Goal: Task Accomplishment & Management: Manage account settings

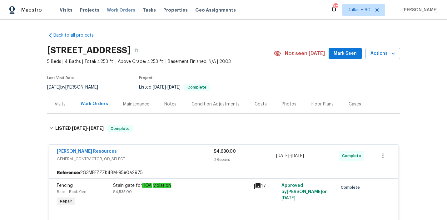
click at [119, 10] on span "Work Orders" at bounding box center [121, 10] width 28 height 6
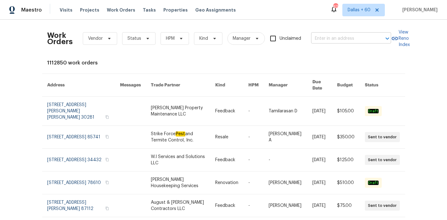
click at [352, 40] on input "text" at bounding box center [342, 39] width 62 height 10
paste input "812 Draco Dr, Killeen, TX 76542"
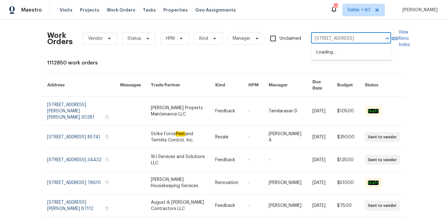
scroll to position [0, 4]
type input "812 Draco Dr, Killeen, TX 76542"
click at [355, 46] on ul "812 Draco Dr, Killeen, TX 76542" at bounding box center [352, 52] width 80 height 15
click at [355, 51] on li "812 Draco Dr, Killeen, TX 76542" at bounding box center [352, 52] width 80 height 10
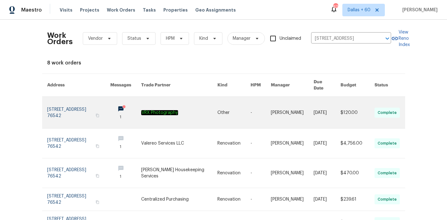
click at [208, 113] on link at bounding box center [179, 113] width 76 height 32
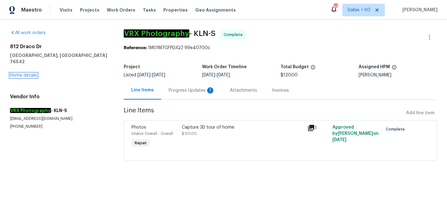
click at [19, 73] on link "Home details" at bounding box center [23, 75] width 27 height 4
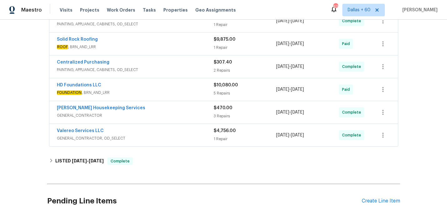
scroll to position [152, 0]
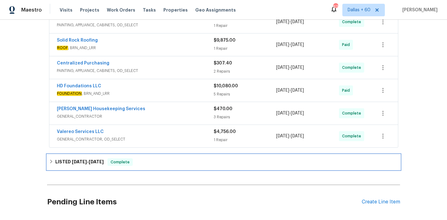
click at [144, 165] on div "LISTED 8/5/25 - 8/6/25 Complete" at bounding box center [223, 161] width 349 height 7
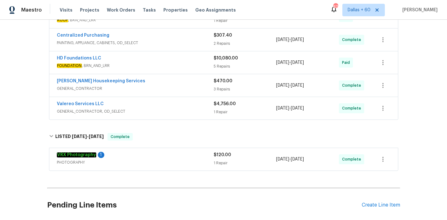
click at [155, 107] on div "Valereo Services LLC" at bounding box center [135, 104] width 157 height 7
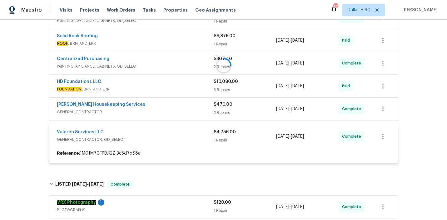
scroll to position [155, 0]
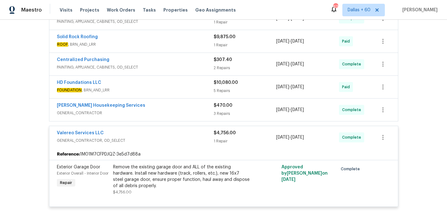
click at [169, 110] on span "GENERAL_CONTRACTOR" at bounding box center [135, 113] width 157 height 6
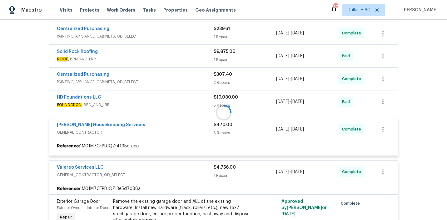
scroll to position [137, 0]
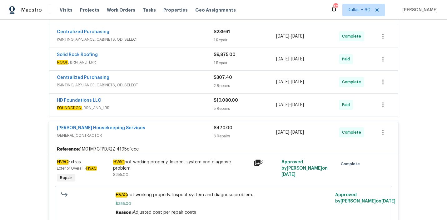
click at [169, 108] on span "FOUNDATION , BRN_AND_LRR" at bounding box center [135, 108] width 157 height 6
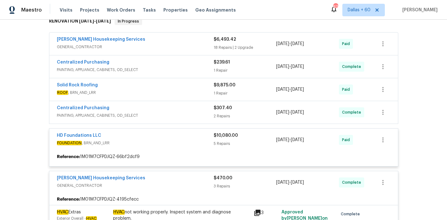
scroll to position [107, 0]
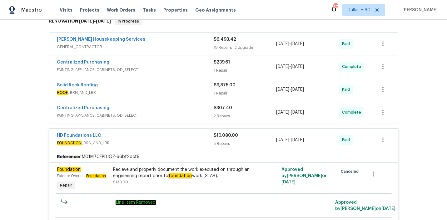
click at [169, 115] on span "PAINTING, APPLIANCE, CABINETS, OD_SELECT" at bounding box center [135, 115] width 157 height 6
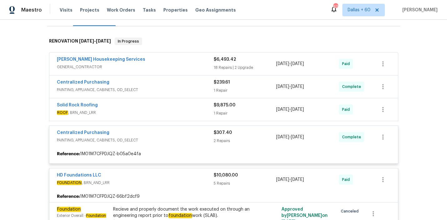
scroll to position [87, 0]
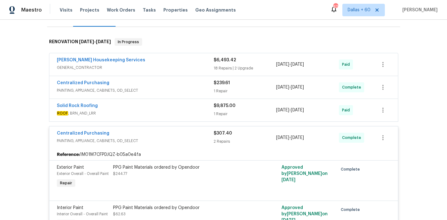
click at [169, 113] on span "ROOF , BRN_AND_LRR" at bounding box center [135, 113] width 157 height 6
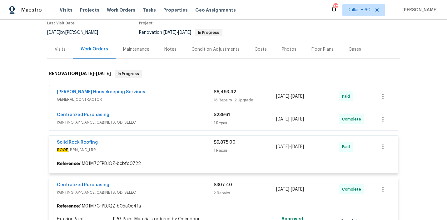
scroll to position [54, 0]
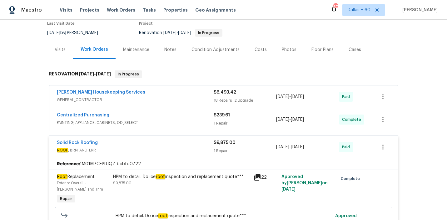
click at [169, 117] on div "Centralized Purchasing" at bounding box center [135, 115] width 157 height 7
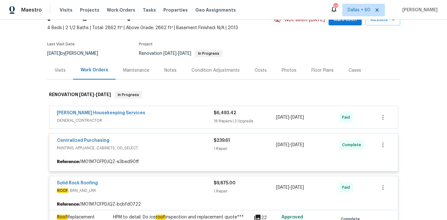
scroll to position [33, 0]
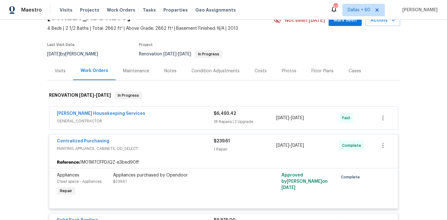
click at [167, 118] on span "GENERAL_CONTRACTOR" at bounding box center [135, 121] width 157 height 6
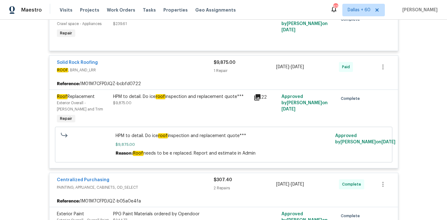
scroll to position [1400, 0]
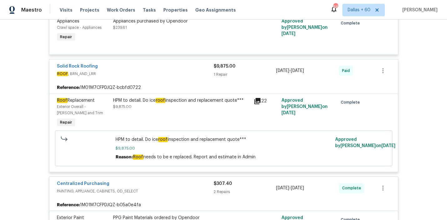
click at [194, 97] on div "HPM to detail. Do ice roof inspection and replacement quote*** $9,875.00" at bounding box center [181, 103] width 137 height 12
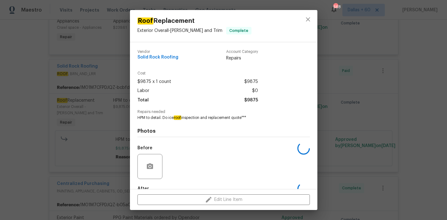
scroll to position [37, 0]
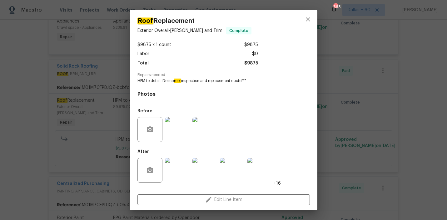
click at [181, 124] on img at bounding box center [177, 129] width 25 height 25
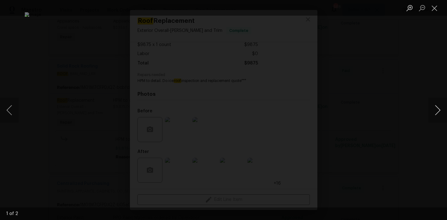
click at [433, 110] on button "Next image" at bounding box center [437, 109] width 19 height 25
click at [413, 113] on div "Lightbox" at bounding box center [223, 110] width 447 height 220
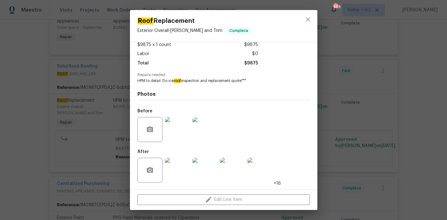
click at [178, 164] on img at bounding box center [177, 169] width 25 height 25
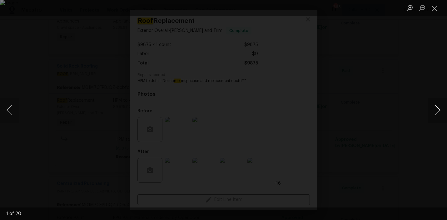
click at [438, 106] on button "Next image" at bounding box center [437, 109] width 19 height 25
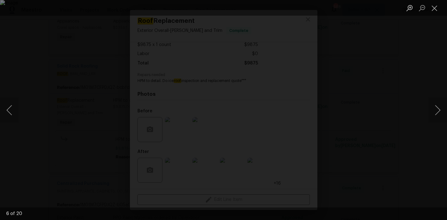
click at [425, 85] on div "Lightbox" at bounding box center [223, 110] width 447 height 220
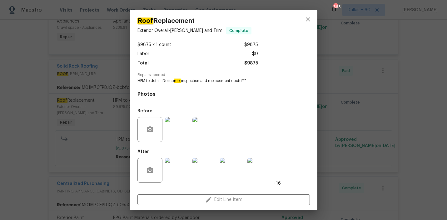
click at [2, 134] on div "Roof Replacement Exterior Overall - Eaves and Trim Complete Vendor Solid Rock R…" at bounding box center [223, 110] width 447 height 220
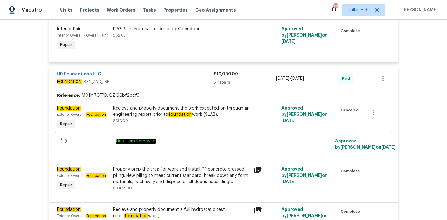
scroll to position [1630, 0]
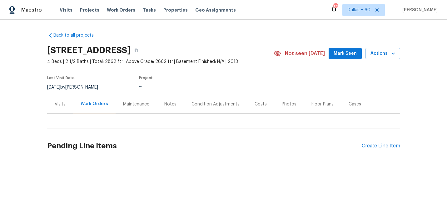
click at [61, 106] on div "Visits" at bounding box center [60, 104] width 11 height 6
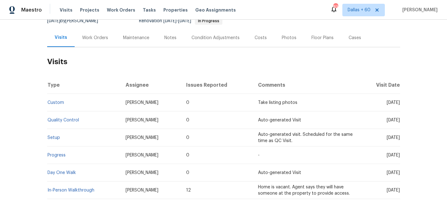
scroll to position [88, 0]
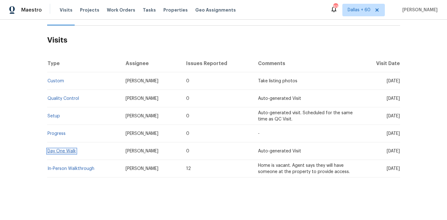
click at [58, 151] on link "Day One Walk" at bounding box center [61, 151] width 28 height 4
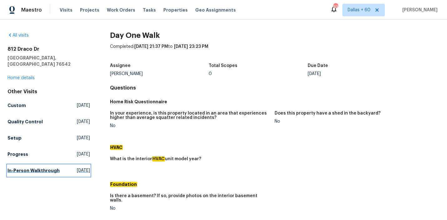
click at [27, 167] on h5 "In-Person Walkthrough" at bounding box center [33, 170] width 52 height 6
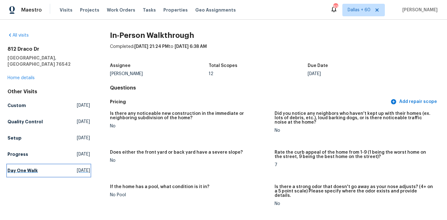
click at [24, 167] on h5 "Day One Walk" at bounding box center [22, 170] width 30 height 6
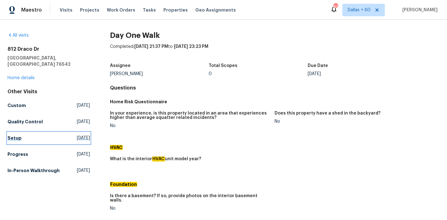
drag, startPoint x: 11, startPoint y: 130, endPoint x: 152, endPoint y: 70, distance: 153.2
click at [11, 135] on h5 "Setup" at bounding box center [14, 138] width 14 height 6
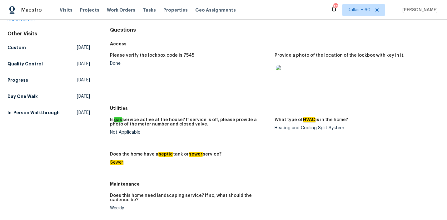
scroll to position [179, 0]
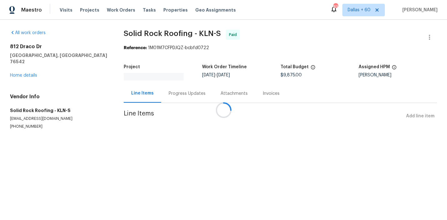
click at [177, 94] on div at bounding box center [223, 110] width 447 height 220
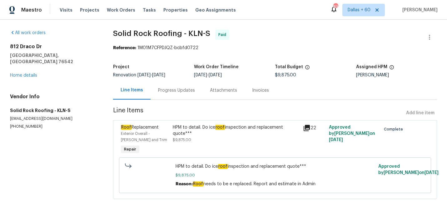
click at [173, 89] on div "Progress Updates" at bounding box center [176, 90] width 37 height 6
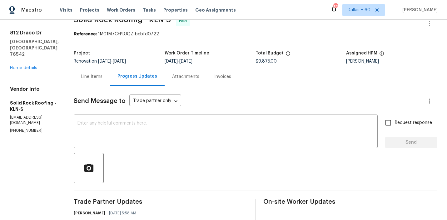
scroll to position [129, 0]
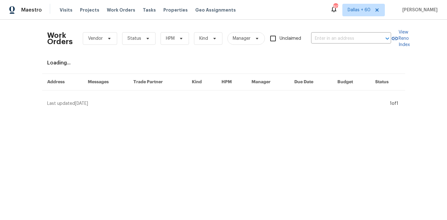
click at [335, 44] on div "Work Orders Vendor Status HPM Kind Manager Unclaimed ​" at bounding box center [219, 38] width 344 height 27
click at [327, 34] on input "text" at bounding box center [342, 39] width 62 height 10
paste input "2340 Bluebird Ct, Grapevine, TX 76051"
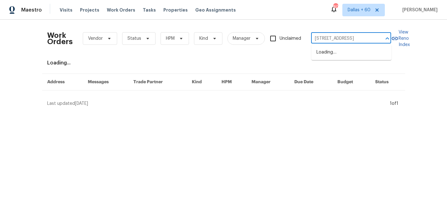
scroll to position [0, 21]
type input "2340 Bluebird Ct, Grapevine, TX 76051"
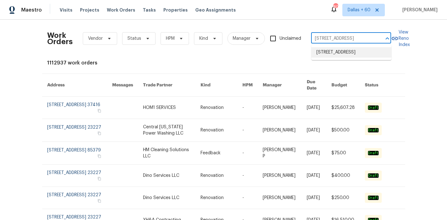
click at [328, 54] on li "2340 Bluebird Ct, Grapevine, TX 76051" at bounding box center [352, 52] width 80 height 10
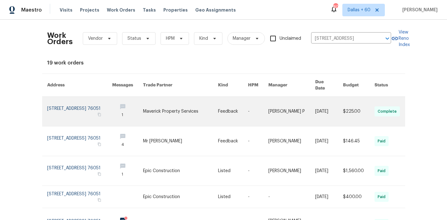
click at [159, 102] on link at bounding box center [180, 111] width 75 height 29
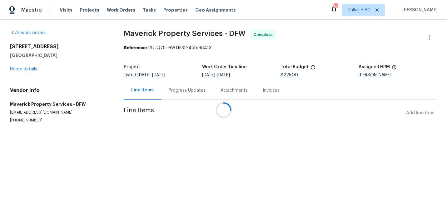
click at [22, 70] on div at bounding box center [223, 110] width 447 height 220
click at [22, 70] on link "Home details" at bounding box center [23, 69] width 27 height 4
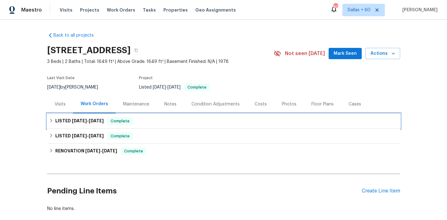
click at [138, 119] on div "LISTED 8/12/25 - 8/15/25 Complete" at bounding box center [223, 120] width 349 height 7
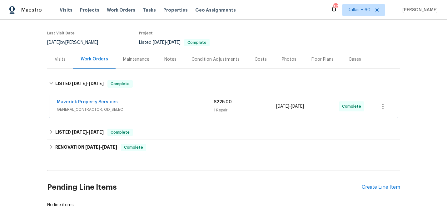
click at [147, 106] on span "GENERAL_CONTRACTOR, OD_SELECT" at bounding box center [135, 109] width 157 height 6
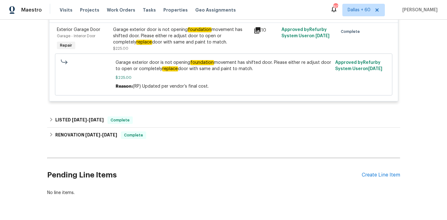
scroll to position [155, 0]
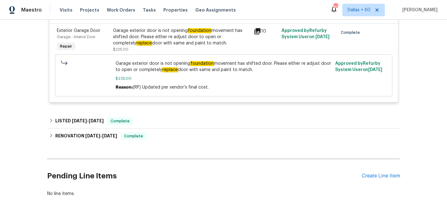
click at [163, 111] on div "Back to all projects 2340 Bluebird Ct, Grapevine, TX 76051 3 Beds | 2 Baths | T…" at bounding box center [223, 37] width 353 height 329
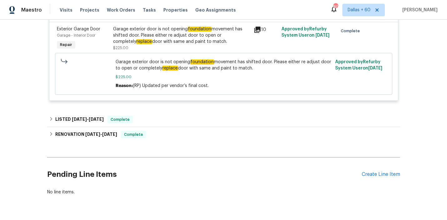
scroll to position [156, 0]
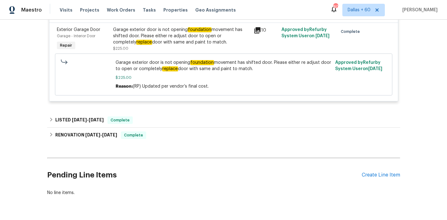
click at [160, 106] on div "Maverick Property Services GENERAL_CONTRACTOR, OD_SELECT $225.00 1 Repair 8/14/…" at bounding box center [223, 45] width 353 height 125
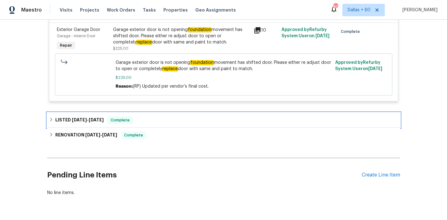
click at [160, 116] on div "LISTED 1/13/25 - 5/20/25 Complete" at bounding box center [223, 119] width 353 height 15
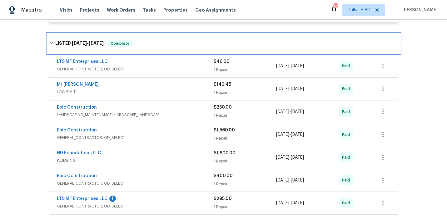
scroll to position [235, 0]
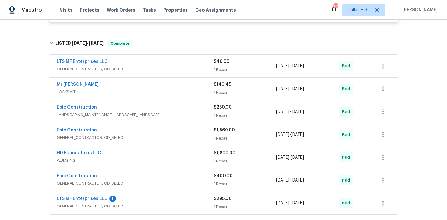
click at [157, 88] on div "Mr Rekey Locksmith" at bounding box center [135, 84] width 157 height 7
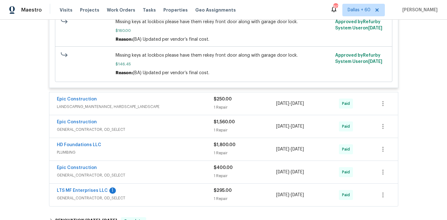
scroll to position [384, 0]
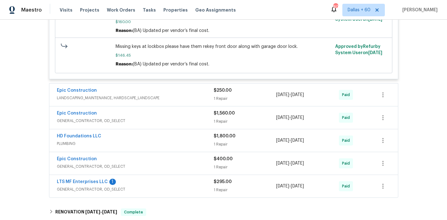
click at [156, 122] on span "GENERAL_CONTRACTOR, OD_SELECT" at bounding box center [135, 120] width 157 height 6
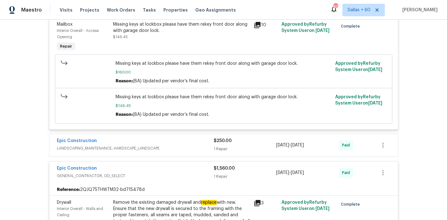
scroll to position [0, 0]
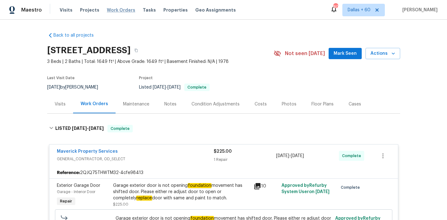
click at [112, 7] on span "Work Orders" at bounding box center [121, 10] width 28 height 6
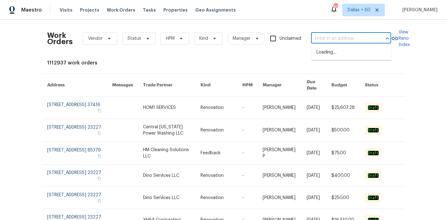
click at [334, 37] on input "text" at bounding box center [342, 39] width 62 height 10
paste input "2 Meadowcreek Dr, Melissa, TX 75454"
type input "2 Meadowcreek Dr, Melissa, TX 75454"
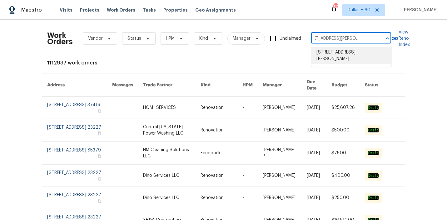
click at [335, 49] on li "2 Meadowcreek Dr, Melissa, TX 75454" at bounding box center [352, 55] width 80 height 17
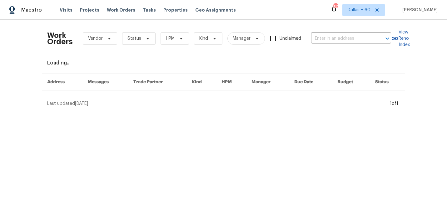
type input "2 Meadowcreek Dr, Melissa, TX 75454"
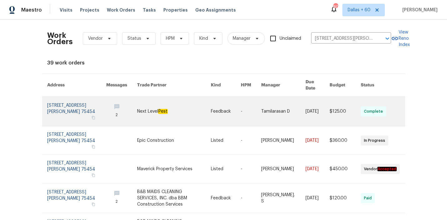
click at [206, 103] on link at bounding box center [174, 111] width 74 height 29
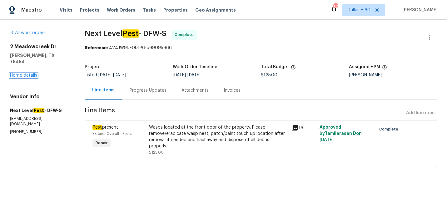
click at [19, 73] on link "Home details" at bounding box center [23, 75] width 27 height 4
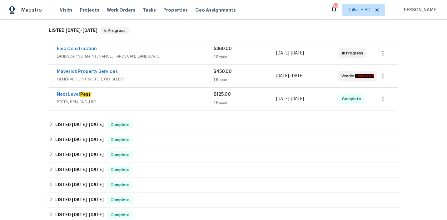
click at [174, 59] on div "Epic Construction LANDSCAPING_MAINTENANCE, HARDSCAPE_LANDSCAPE" at bounding box center [135, 53] width 157 height 15
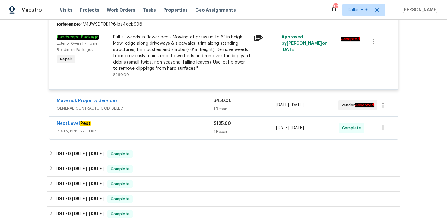
scroll to position [150, 0]
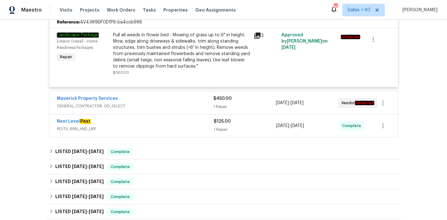
click at [157, 103] on span "GENERAL_CONTRACTOR, OD_SELECT" at bounding box center [135, 106] width 157 height 6
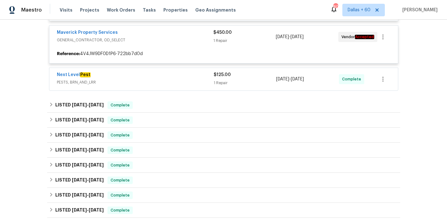
scroll to position [216, 0]
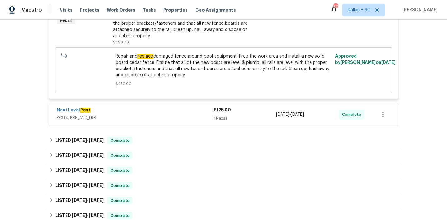
click at [156, 112] on div "Next Level Pest" at bounding box center [135, 110] width 157 height 7
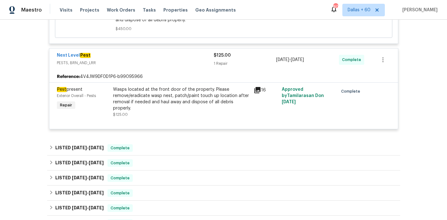
scroll to position [333, 0]
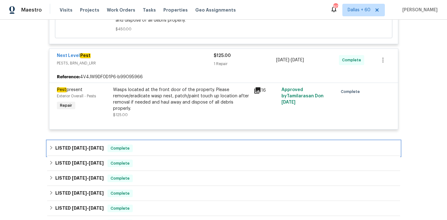
click at [157, 152] on div "LISTED 6/4/25 - 7/17/25 Complete" at bounding box center [223, 147] width 349 height 7
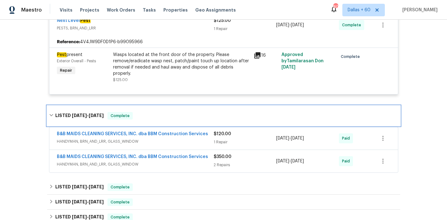
scroll to position [369, 0]
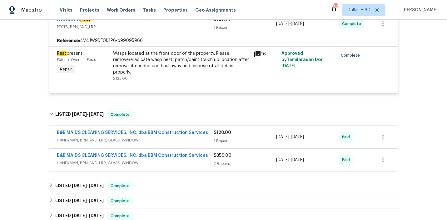
click at [186, 141] on span "HANDYMAN, BRN_AND_LRR, GLASS_WINDOW" at bounding box center [135, 140] width 157 height 6
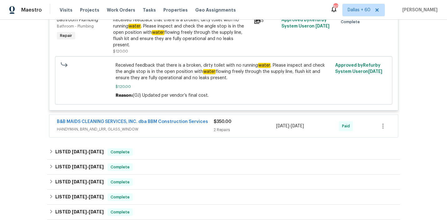
scroll to position [520, 0]
click at [169, 127] on div "B&B MAIDS CLEANING SERVICES, INC. dba BBM Construction Services HANDYMAN, BRN_A…" at bounding box center [135, 126] width 157 height 15
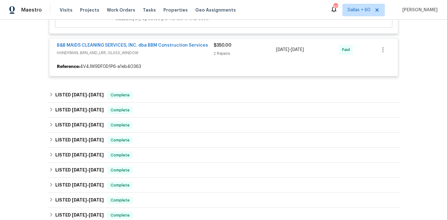
scroll to position [596, 0]
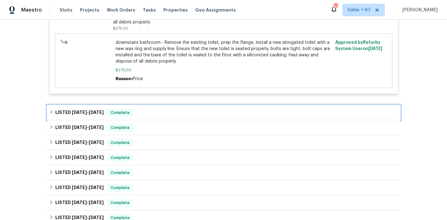
click at [168, 105] on div "LISTED 5/23/25 - 5/26/25 Complete" at bounding box center [223, 112] width 353 height 15
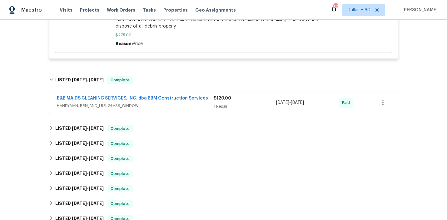
click at [168, 102] on span "HANDYMAN, BRN_AND_LRR, GLASS_WINDOW" at bounding box center [135, 105] width 157 height 6
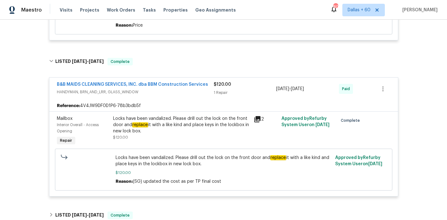
scroll to position [0, 0]
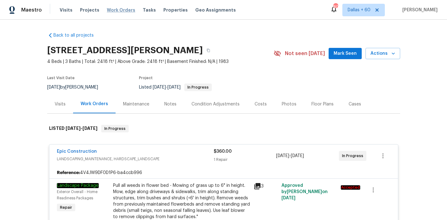
click at [116, 11] on span "Work Orders" at bounding box center [121, 10] width 28 height 6
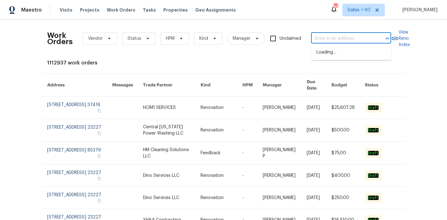
click at [334, 38] on input "text" at bounding box center [342, 39] width 62 height 10
paste input "6011 Marwood Dr, Humble, TX 77396"
type input "6011 Marwood Dr, Humble, TX 77396"
click at [333, 55] on li "6011 Marwood Dr, Humble, TX 77396" at bounding box center [352, 52] width 80 height 10
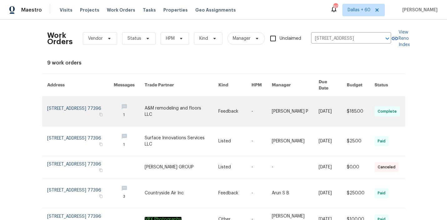
click at [195, 107] on link at bounding box center [182, 111] width 74 height 29
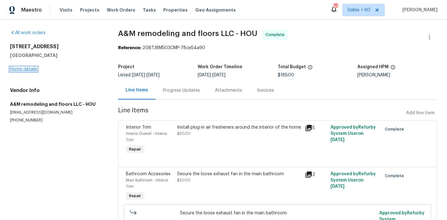
click at [22, 69] on link "Home details" at bounding box center [23, 69] width 27 height 4
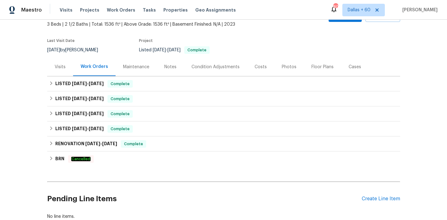
scroll to position [38, 0]
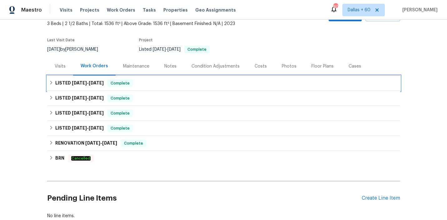
click at [148, 85] on div "LISTED 8/13/25 - 8/15/25 Complete" at bounding box center [223, 82] width 349 height 7
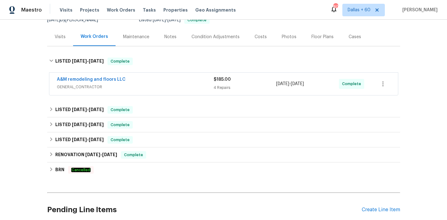
click at [148, 83] on div "A&M remodeling and floors LLC" at bounding box center [135, 79] width 157 height 7
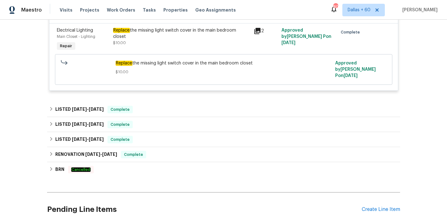
scroll to position [308, 0]
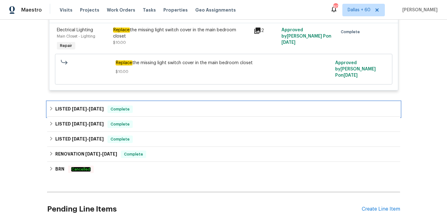
click at [157, 105] on div "LISTED 1/16/25 - 1/21/25 Complete" at bounding box center [223, 108] width 349 height 7
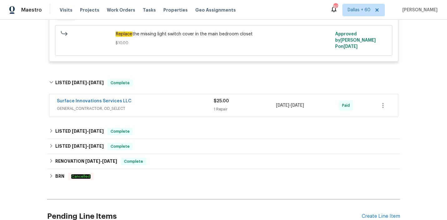
click at [157, 105] on span "GENERAL_CONTRACTOR, OD_SELECT" at bounding box center [135, 108] width 157 height 6
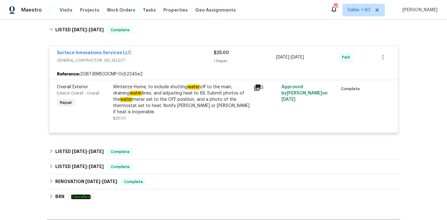
scroll to position [417, 0]
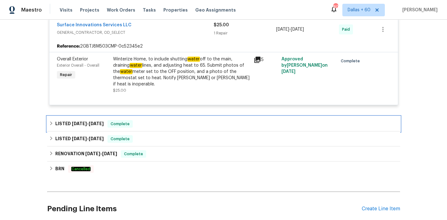
click at [146, 120] on div "LISTED 12/4/24 - 12/6/24 Complete" at bounding box center [223, 123] width 349 height 7
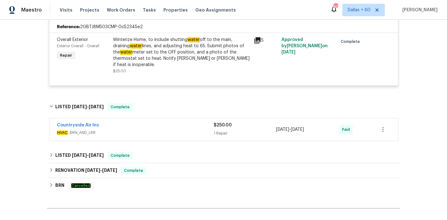
click at [146, 122] on div "Countryside Air Inc" at bounding box center [135, 125] width 157 height 7
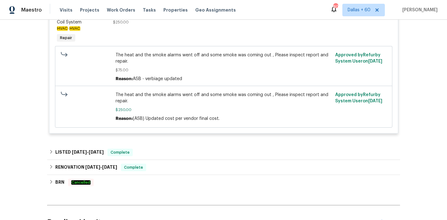
scroll to position [595, 0]
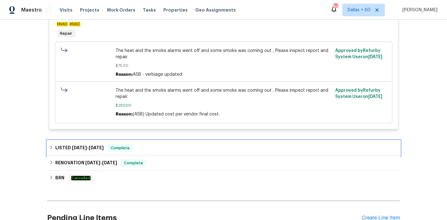
click at [151, 140] on div "LISTED 8/22/24 - 8/23/24 Complete" at bounding box center [223, 147] width 353 height 15
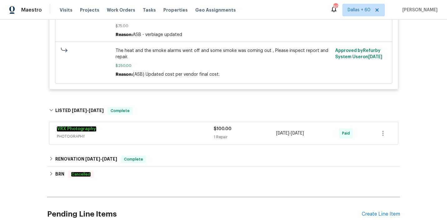
click at [151, 131] on div "VRX Photography PHOTOGRAPHY" at bounding box center [135, 133] width 157 height 15
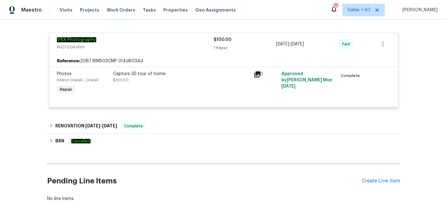
scroll to position [0, 0]
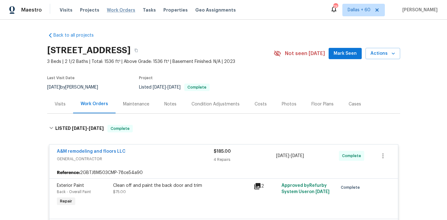
click at [112, 9] on span "Work Orders" at bounding box center [121, 10] width 28 height 6
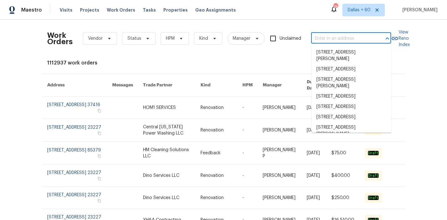
click at [332, 39] on input "text" at bounding box center [342, 39] width 62 height 10
paste input "3306 Cactus Heights Ln, Pearland, TX 77581"
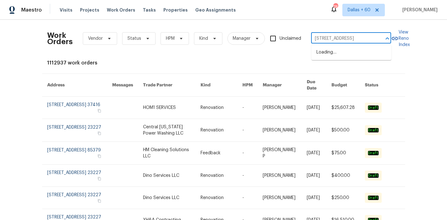
type input "3306 Cactus Heights Ln, Pearland, TX 77581"
click at [341, 55] on li "3306 Cactus Heights Ln, Pearland, TX 77581" at bounding box center [352, 52] width 80 height 10
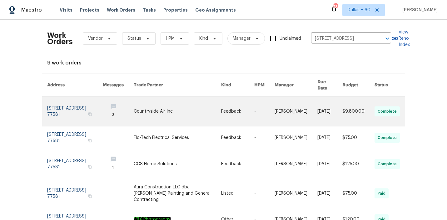
click at [196, 102] on link at bounding box center [177, 111] width 87 height 29
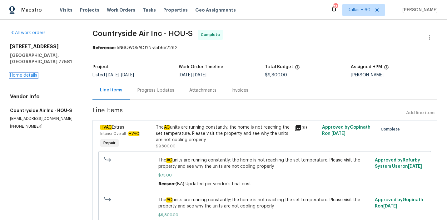
click at [26, 73] on link "Home details" at bounding box center [23, 75] width 27 height 4
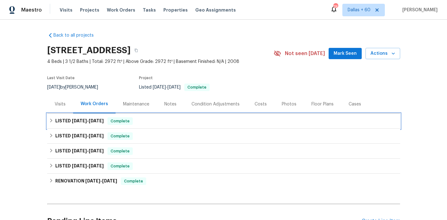
click at [157, 123] on div "LISTED 8/6/25 - 8/15/25 Complete" at bounding box center [223, 120] width 349 height 7
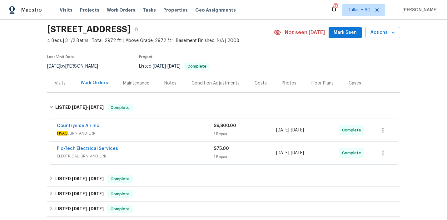
click at [157, 123] on div "Countryside Air Inc" at bounding box center [135, 125] width 157 height 7
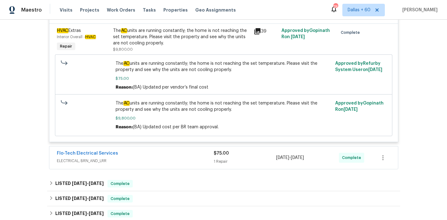
scroll to position [155, 0]
click at [155, 157] on div "Flo-Tech Electrical Services" at bounding box center [135, 153] width 157 height 7
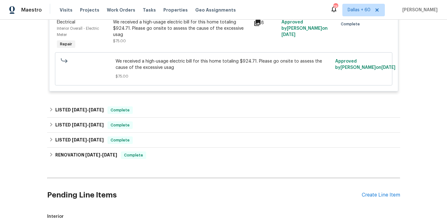
scroll to position [325, 0]
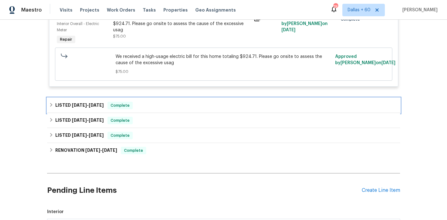
click at [167, 102] on div "LISTED 7/25/25 - 7/29/25 Complete" at bounding box center [223, 105] width 353 height 15
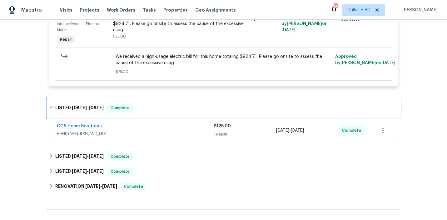
scroll to position [342, 0]
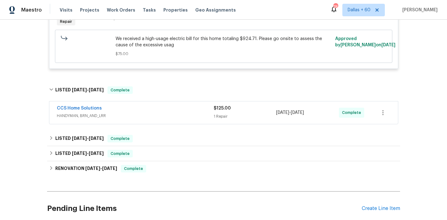
click at [166, 109] on div "CCS Home Solutions" at bounding box center [135, 108] width 157 height 7
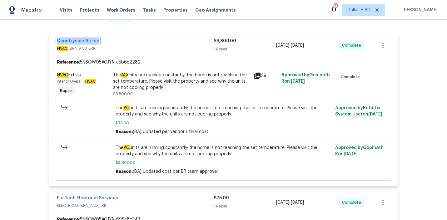
scroll to position [0, 0]
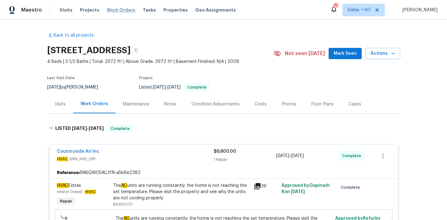
drag, startPoint x: 113, startPoint y: 10, endPoint x: 126, endPoint y: 10, distance: 12.8
click at [113, 10] on span "Work Orders" at bounding box center [121, 10] width 28 height 6
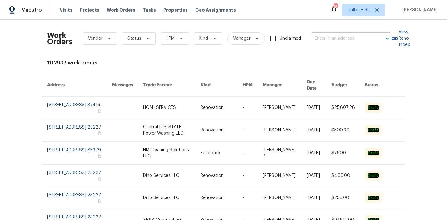
click at [323, 39] on input "text" at bounding box center [342, 39] width 62 height 10
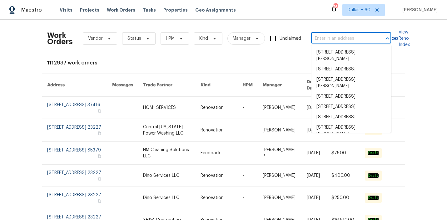
paste input "50 Lipizzan Trl, Saint Augustine, FL 32095"
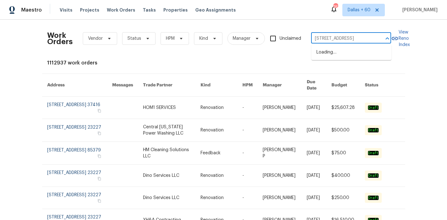
type input "50 Lipizzan Trl, Saint Augustine, FL 32095"
click at [327, 52] on li "50 Lipizzan Trl, Saint Augustine, FL 32095" at bounding box center [352, 52] width 80 height 10
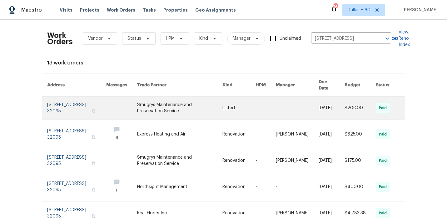
click at [184, 107] on link at bounding box center [180, 108] width 86 height 22
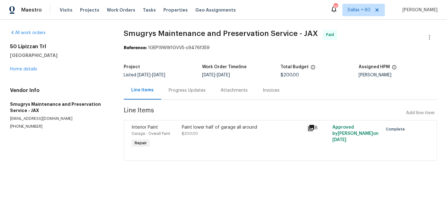
click at [23, 71] on div "50 Lipizzan Trl Saint Augustine, FL 32095 Home details" at bounding box center [59, 57] width 99 height 29
click at [23, 71] on link "Home details" at bounding box center [23, 69] width 27 height 4
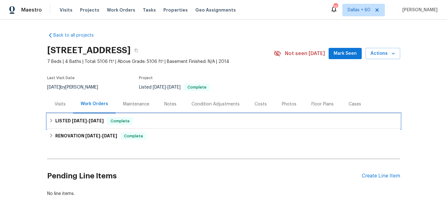
click at [161, 117] on div "LISTED 4/28/25 - 4/28/25 Complete" at bounding box center [223, 120] width 349 height 7
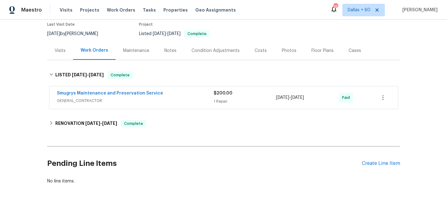
click at [170, 96] on div "Smugrys Maintenance and Preservation Service" at bounding box center [135, 93] width 157 height 7
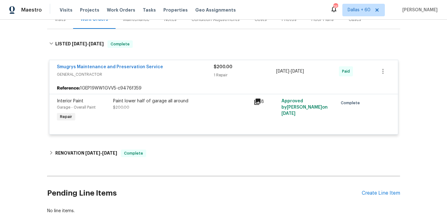
scroll to position [83, 0]
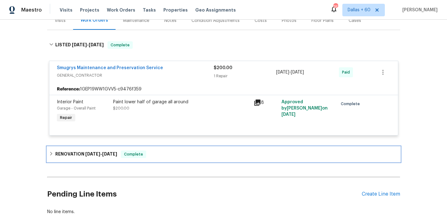
click at [154, 157] on div "RENOVATION 4/4/25 - 4/17/25 Complete" at bounding box center [223, 153] width 349 height 7
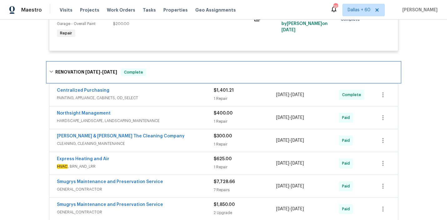
scroll to position [168, 0]
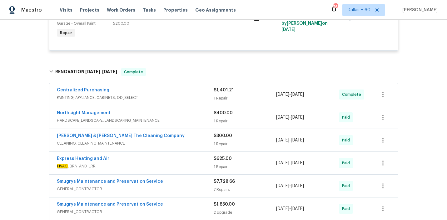
click at [176, 97] on span "PAINTING, APPLIANCE, CABINETS, OD_SELECT" at bounding box center [135, 97] width 157 height 6
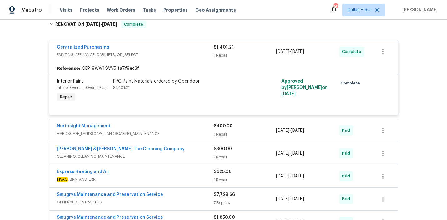
scroll to position [266, 0]
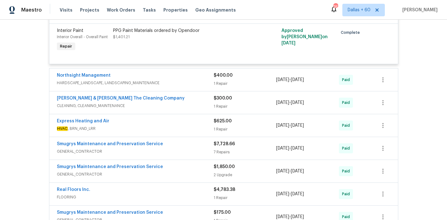
click at [173, 77] on div "Northsight Management" at bounding box center [135, 75] width 157 height 7
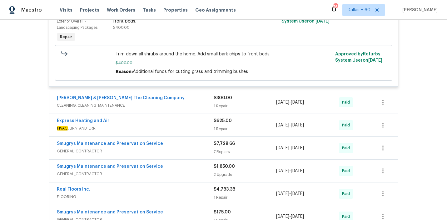
scroll to position [362, 0]
click at [179, 103] on span "CLEANING, CLEANING_MAINTENANCE" at bounding box center [135, 105] width 157 height 6
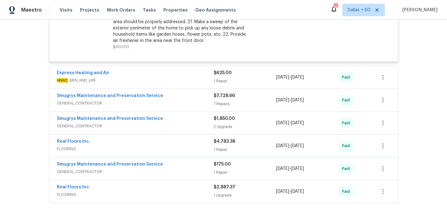
scroll to position [577, 0]
click at [182, 75] on div "Express Heating and Air" at bounding box center [135, 73] width 157 height 7
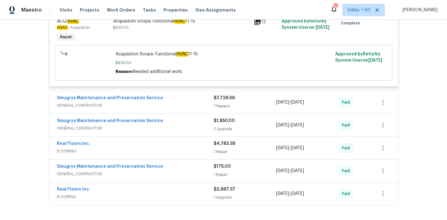
scroll to position [664, 0]
click at [187, 104] on span "GENERAL_CONTRACTOR" at bounding box center [135, 105] width 157 height 6
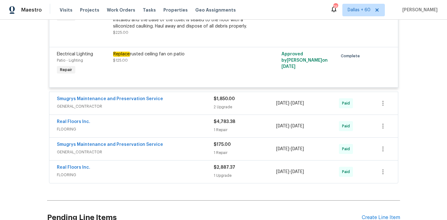
scroll to position [1083, 0]
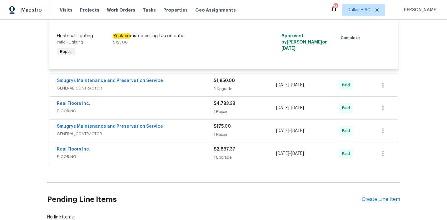
click at [185, 83] on div "Smugrys Maintenance and Preservation Service" at bounding box center [135, 80] width 157 height 7
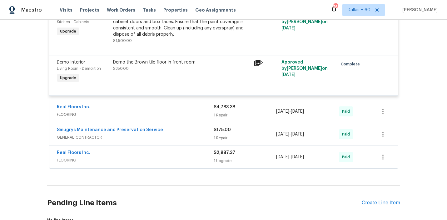
scroll to position [1204, 0]
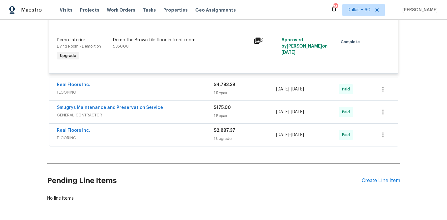
click at [178, 92] on span "FLOORING" at bounding box center [135, 92] width 157 height 6
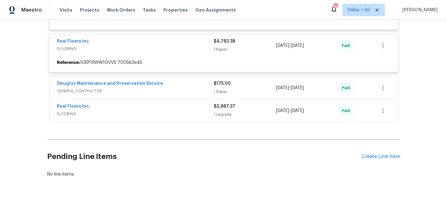
scroll to position [1250, 0]
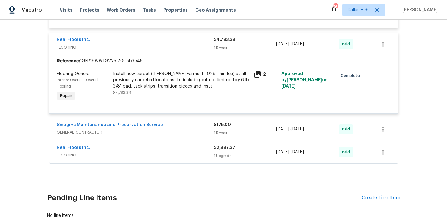
click at [187, 129] on div "Smugrys Maintenance and Preservation Service" at bounding box center [135, 125] width 157 height 7
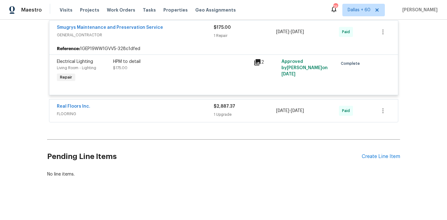
scroll to position [1349, 0]
click at [184, 108] on div "Real Floors Inc." at bounding box center [135, 106] width 157 height 7
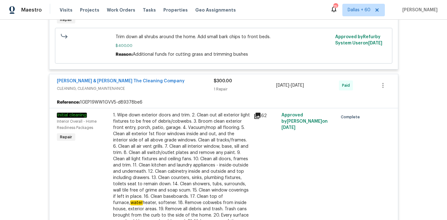
scroll to position [0, 0]
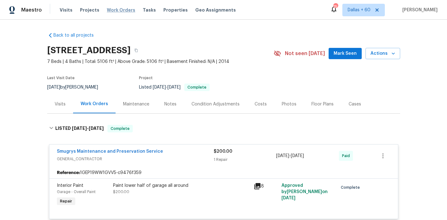
click at [117, 11] on span "Work Orders" at bounding box center [121, 10] width 28 height 6
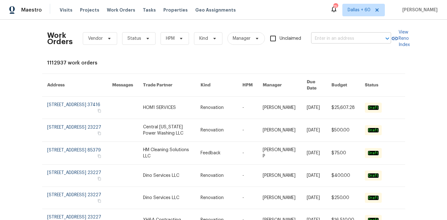
click at [349, 37] on input "text" at bounding box center [342, 39] width 62 height 10
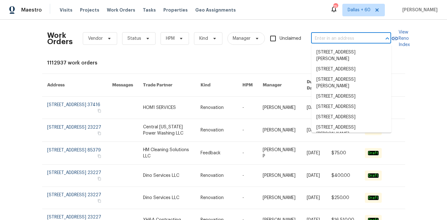
paste input "10610 SW Westlawn Blvd, Port Saint Lucie, FL 34987"
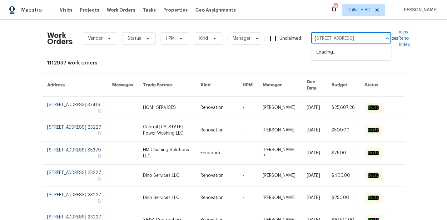
scroll to position [0, 47]
type input "10610 SW Westlawn Blvd, Port Saint Lucie, FL 34987"
click at [349, 52] on li "10610 SW Westlawn Blvd, Port Saint Lucie, FL 34987" at bounding box center [352, 52] width 80 height 10
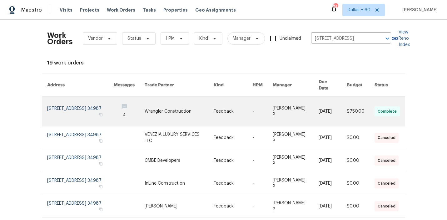
click at [191, 101] on link at bounding box center [179, 111] width 69 height 29
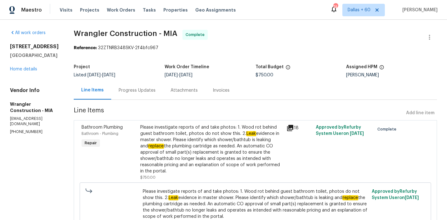
click at [23, 58] on div "10610 SW Westlawn Blvd Port Saint Lucie, FL 34987" at bounding box center [34, 50] width 49 height 15
click at [27, 71] on link "Home details" at bounding box center [23, 69] width 27 height 4
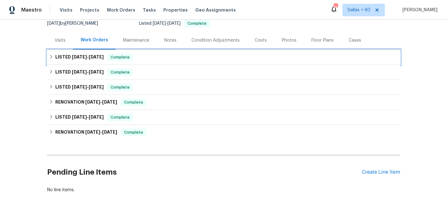
click at [190, 57] on div "LISTED 8/4/25 - 8/15/25 Complete" at bounding box center [223, 56] width 349 height 7
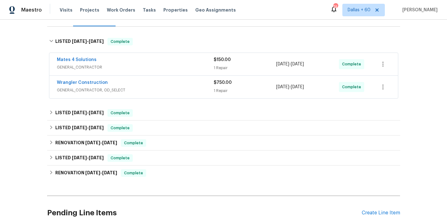
click at [189, 63] on div "Mates 4 Solutions" at bounding box center [135, 60] width 157 height 7
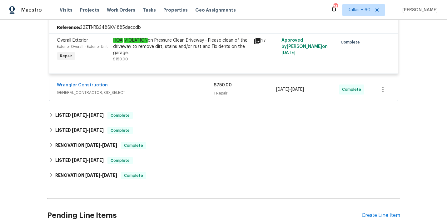
scroll to position [144, 0]
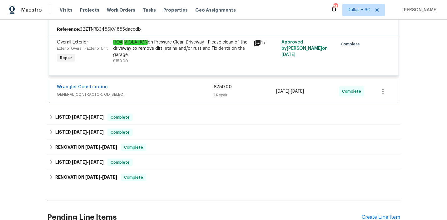
click at [159, 92] on span "GENERAL_CONTRACTOR, OD_SELECT" at bounding box center [135, 94] width 157 height 6
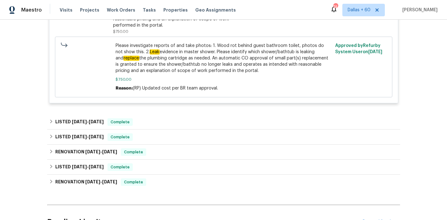
scroll to position [288, 0]
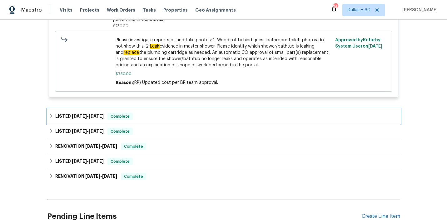
click at [163, 113] on div "LISTED 6/16/25 - 6/17/25 Complete" at bounding box center [223, 115] width 349 height 7
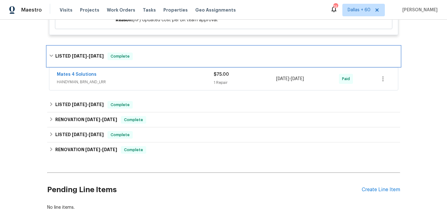
scroll to position [355, 0]
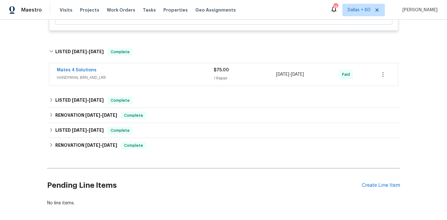
click at [163, 79] on span "HANDYMAN, BRN_AND_LRR" at bounding box center [135, 77] width 157 height 6
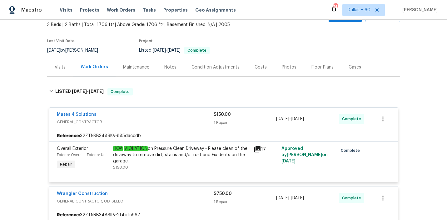
scroll to position [0, 0]
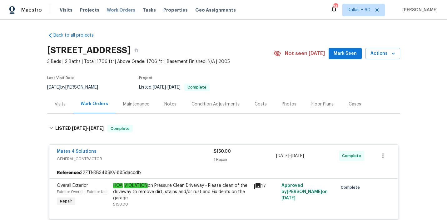
click at [113, 9] on span "Work Orders" at bounding box center [121, 10] width 28 height 6
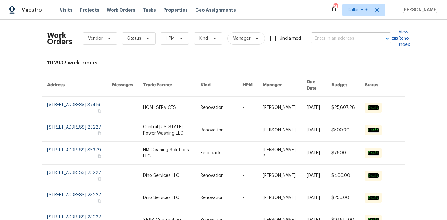
click at [327, 38] on input "text" at bounding box center [342, 39] width 62 height 10
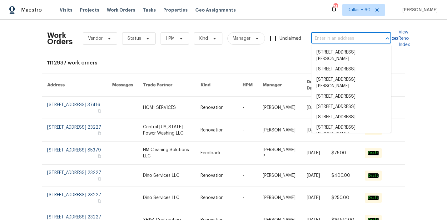
paste input "318 Crete Dr, Deer Park, TX 77536"
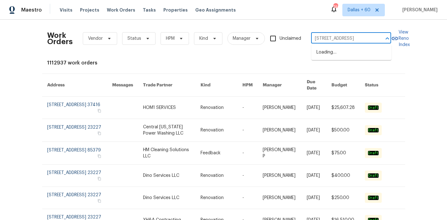
scroll to position [0, 9]
type input "318 Crete Dr, Deer Park, TX 77536"
click at [334, 56] on li "318 Crete Dr, Deer Park, TX 77536" at bounding box center [352, 52] width 80 height 10
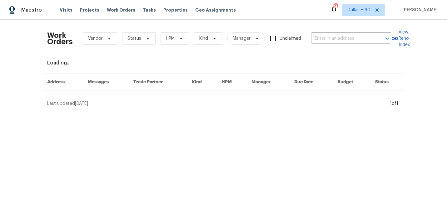
type input "318 Crete Dr, Deer Park, TX 77536"
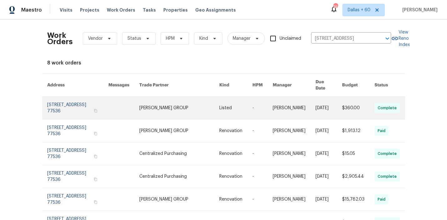
click at [127, 105] on link at bounding box center [123, 108] width 31 height 22
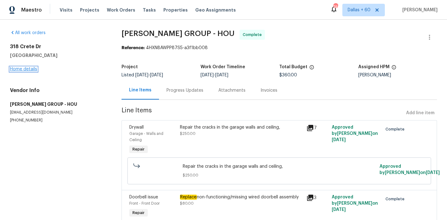
click at [27, 68] on link "Home details" at bounding box center [23, 69] width 27 height 4
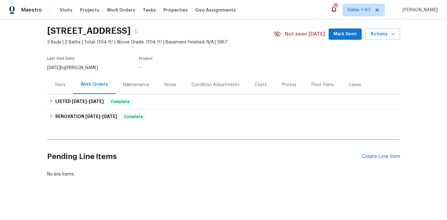
scroll to position [19, 0]
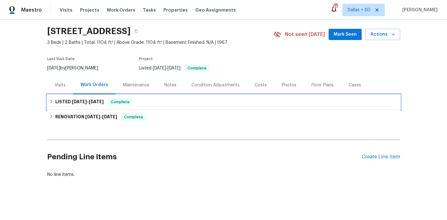
click at [197, 104] on div "LISTED 8/13/25 - 8/15/25 Complete" at bounding box center [223, 101] width 349 height 7
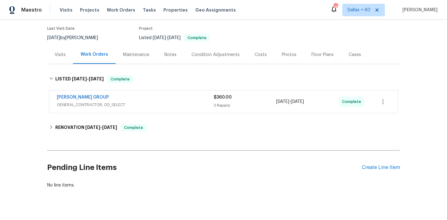
click at [197, 104] on span "GENERAL_CONTRACTOR, OD_SELECT" at bounding box center [135, 105] width 157 height 6
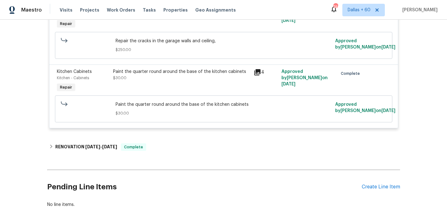
scroll to position [271, 0]
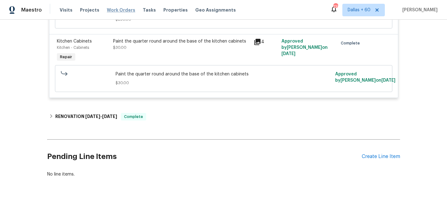
click at [110, 12] on span "Work Orders" at bounding box center [121, 10] width 28 height 6
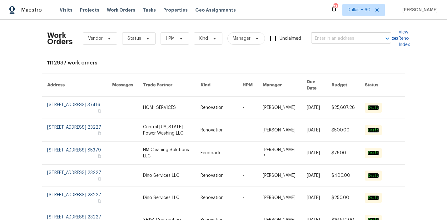
click at [330, 42] on input "text" at bounding box center [342, 39] width 62 height 10
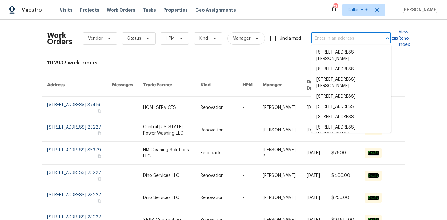
paste input "5677 Wind Gate Ln, Lithonia, GA 30058"
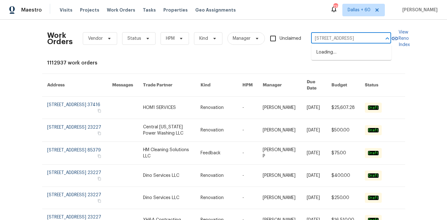
type input "5677 Wind Gate Ln, Lithonia, GA 30058"
click at [334, 54] on li "5677 Wind Gate Ln, Lithonia, GA 30058" at bounding box center [352, 52] width 80 height 10
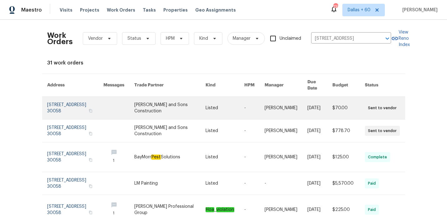
click at [165, 104] on link at bounding box center [169, 108] width 71 height 22
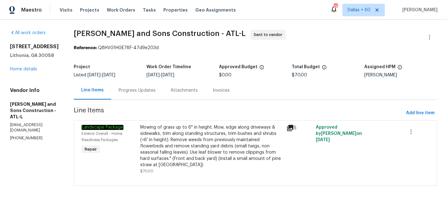
click at [22, 72] on div "5677 Wind Gate Ln Lithonia, GA 30058 Home details" at bounding box center [34, 57] width 49 height 29
click at [21, 71] on link "Home details" at bounding box center [23, 69] width 27 height 4
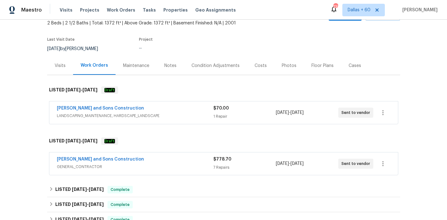
scroll to position [38, 0]
click at [179, 117] on span "LANDSCAPING_MAINTENANCE, HARDSCAPE_LANDSCAPE" at bounding box center [135, 116] width 157 height 6
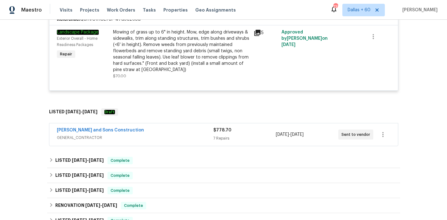
click at [179, 132] on div "Reyes and Sons Construction" at bounding box center [135, 130] width 157 height 7
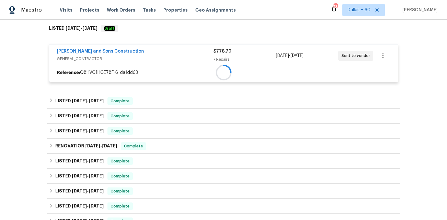
scroll to position [236, 0]
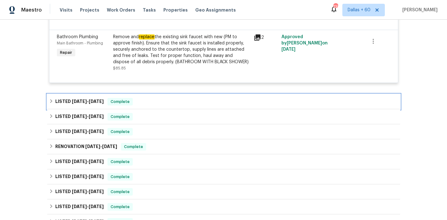
click at [165, 98] on div "LISTED 8/15/25 - 8/18/25 Complete" at bounding box center [223, 101] width 353 height 15
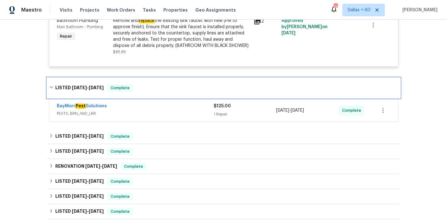
scroll to position [684, 0]
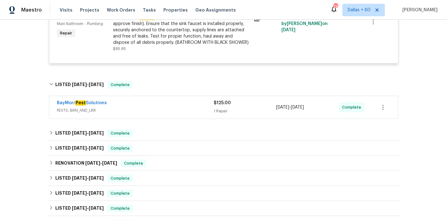
click at [165, 104] on div "BayMorr Pest Solutions" at bounding box center [135, 103] width 157 height 7
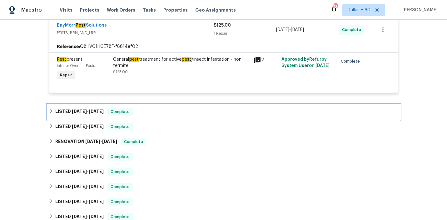
click at [156, 107] on div "LISTED 7/14/25 - 7/18/25 Complete" at bounding box center [223, 111] width 353 height 15
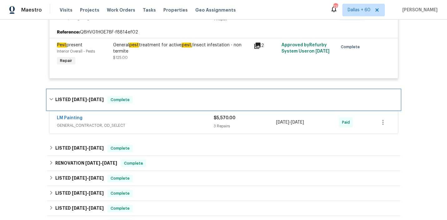
scroll to position [784, 0]
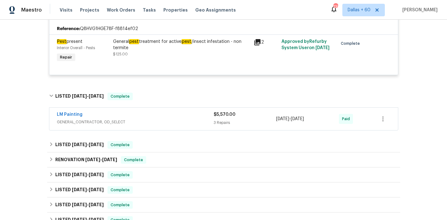
click at [156, 119] on div "LM Painting" at bounding box center [135, 114] width 157 height 7
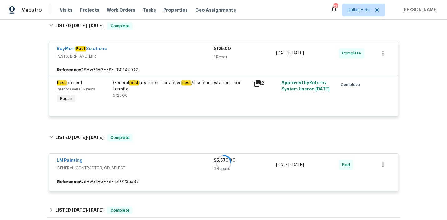
scroll to position [743, 0]
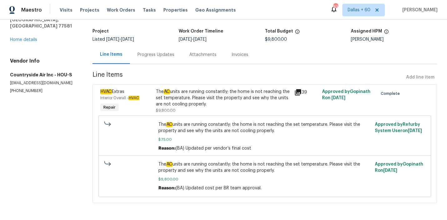
click at [150, 55] on div "Progress Updates" at bounding box center [155, 55] width 37 height 6
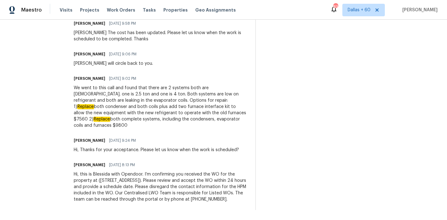
scroll to position [323, 0]
